Goal: Information Seeking & Learning: Learn about a topic

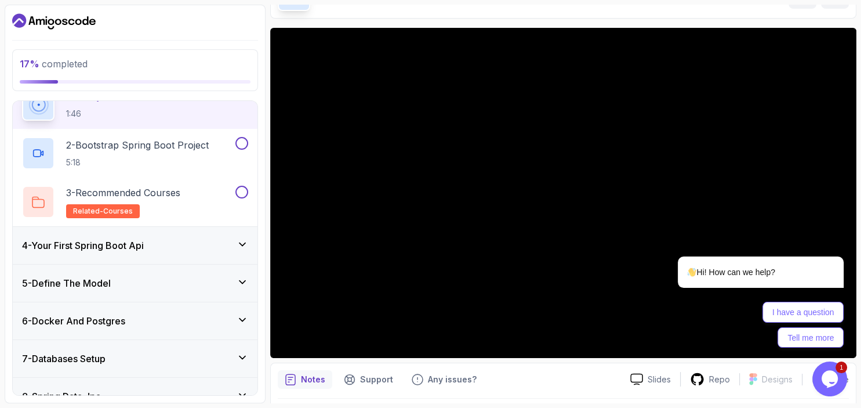
scroll to position [67, 0]
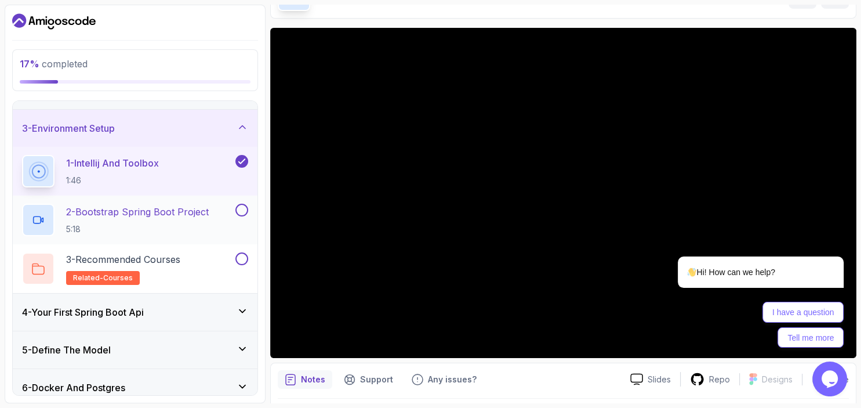
click at [192, 222] on h2 "2 - Bootstrap Spring Boot Project 5:18" at bounding box center [137, 220] width 143 height 30
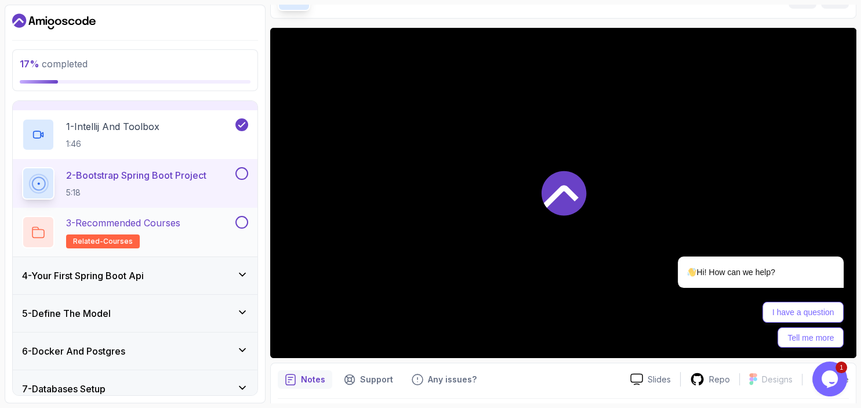
scroll to position [133, 0]
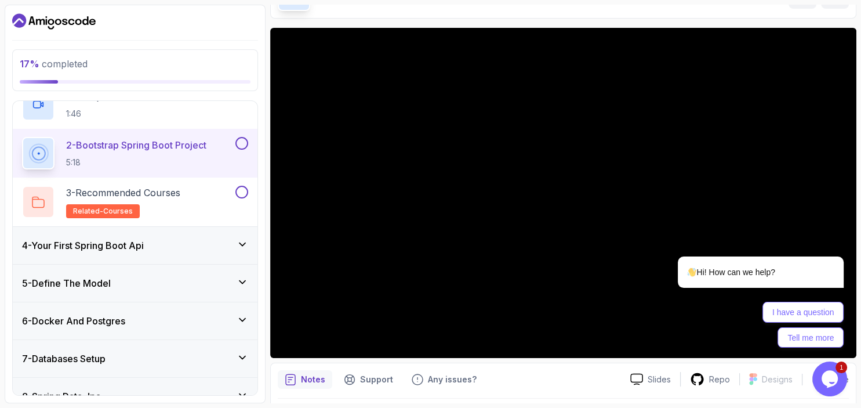
click at [245, 240] on icon at bounding box center [243, 244] width 12 height 12
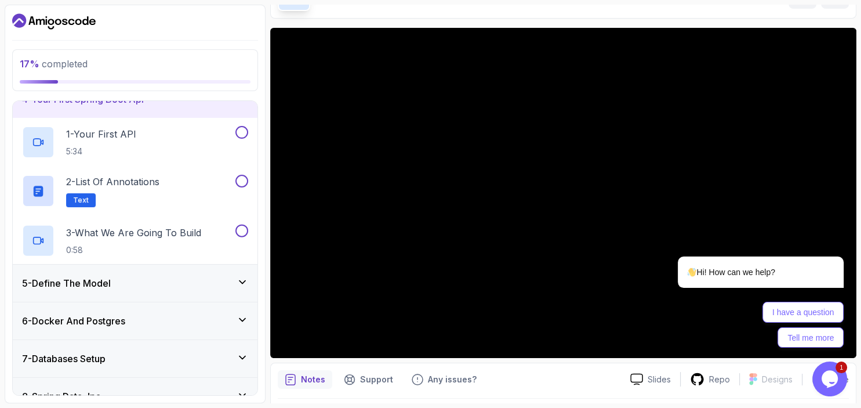
scroll to position [119, 0]
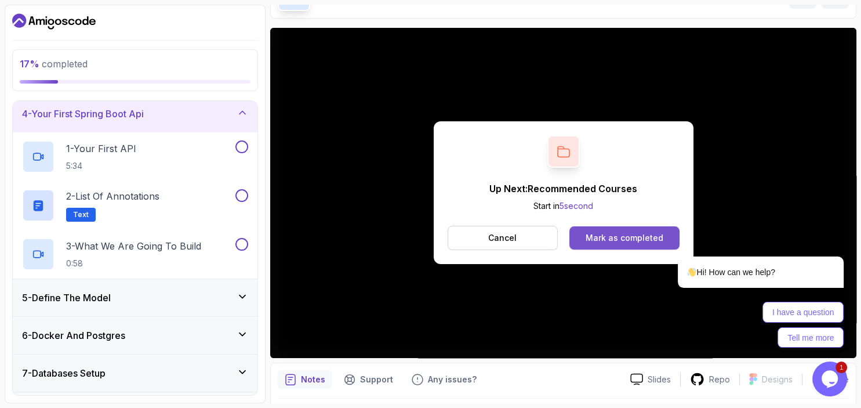
click at [597, 230] on button "Mark as completed" at bounding box center [624, 237] width 110 height 23
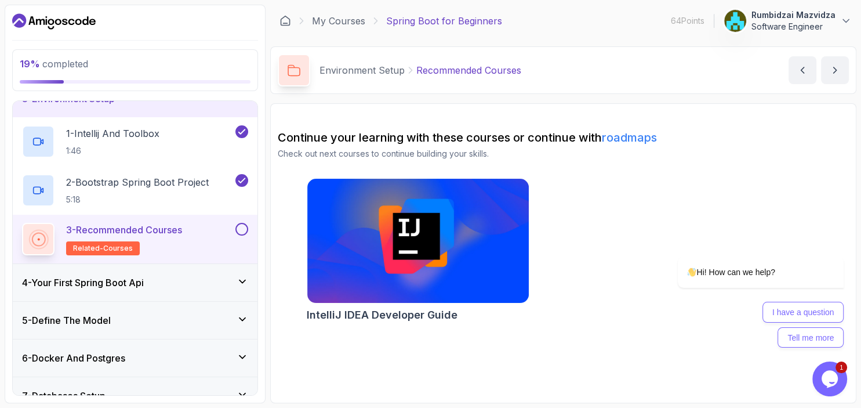
scroll to position [96, 0]
click at [172, 227] on p "3 - Recommended Courses" at bounding box center [124, 230] width 116 height 14
click at [241, 227] on button at bounding box center [241, 229] width 13 height 13
click at [130, 285] on h3 "4 - Your First Spring Boot Api" at bounding box center [83, 283] width 122 height 14
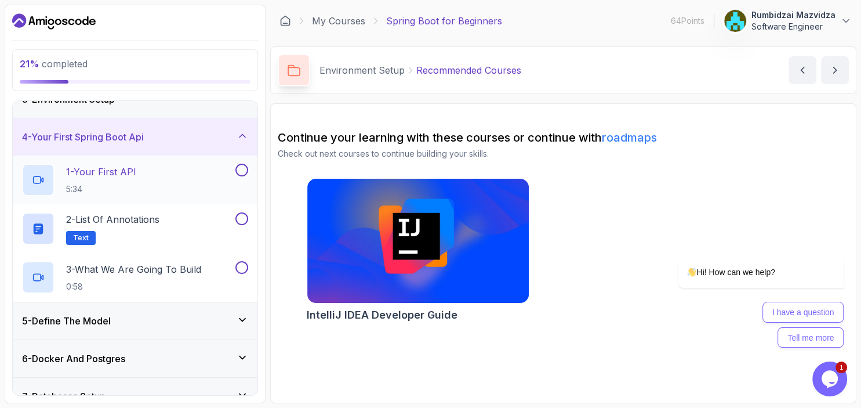
click at [203, 173] on div "1 - Your First API 5:34" at bounding box center [127, 180] width 211 height 32
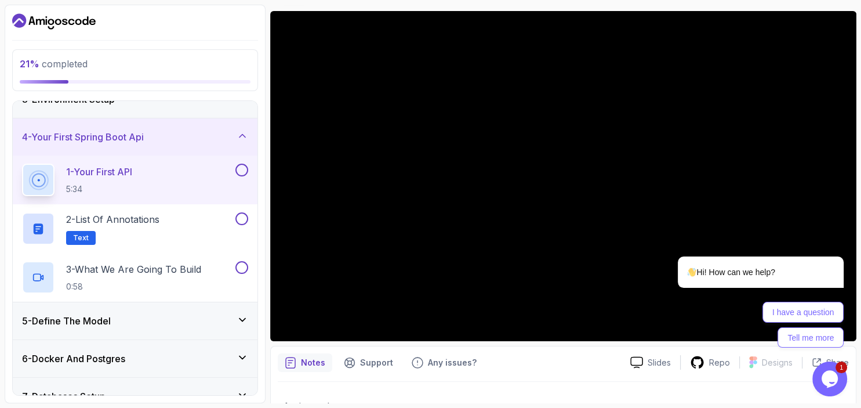
scroll to position [93, 0]
